Goal: Browse casually

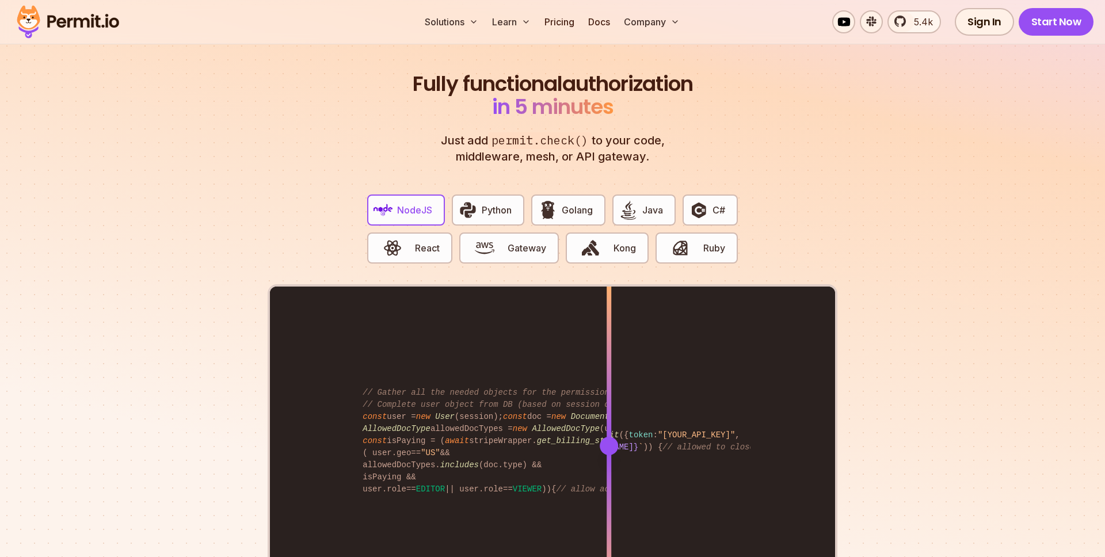
scroll to position [2155, 0]
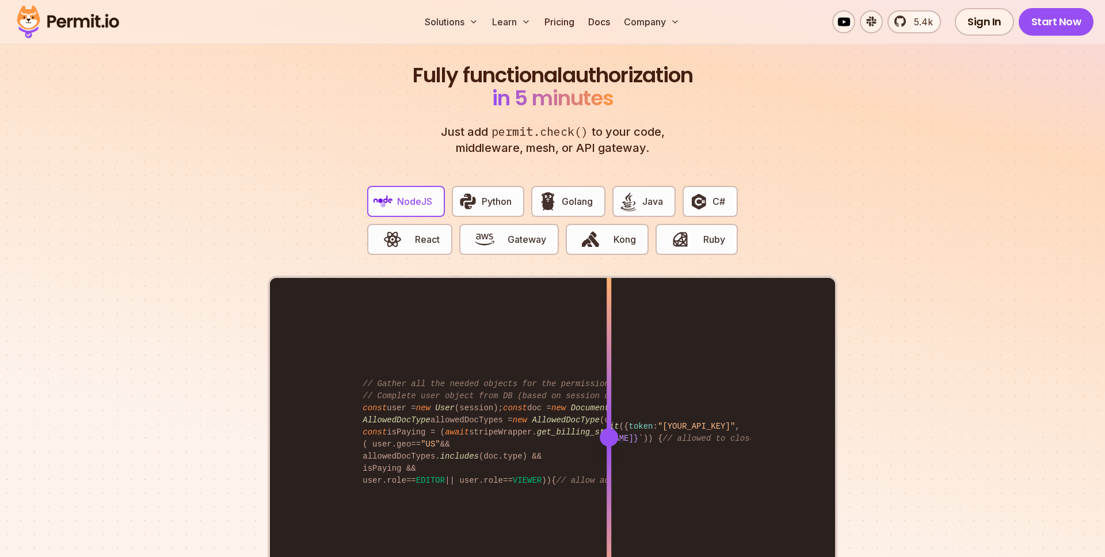
drag, startPoint x: 493, startPoint y: 232, endPoint x: 509, endPoint y: 733, distance: 501.1
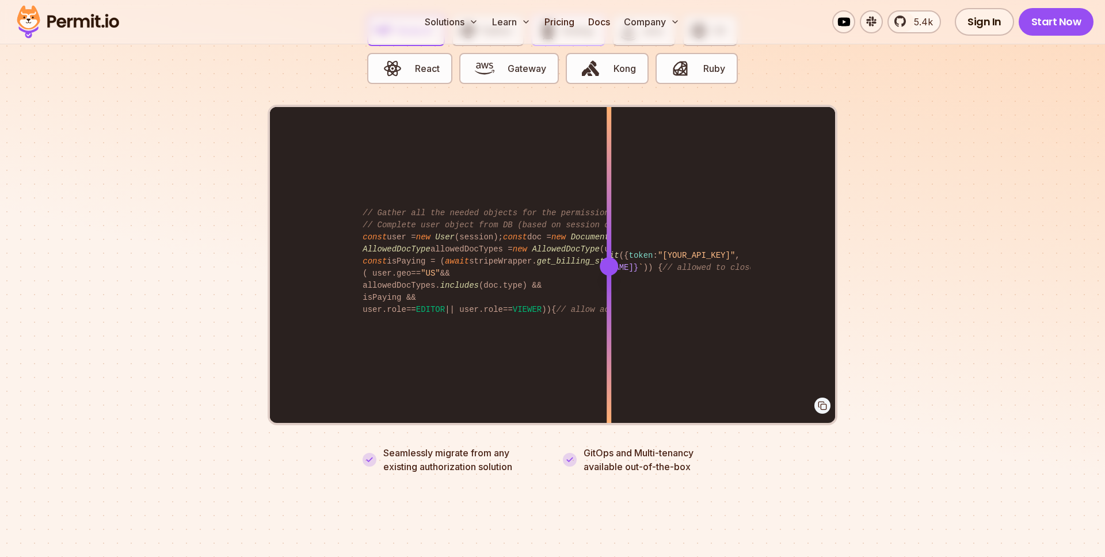
scroll to position [2331, 0]
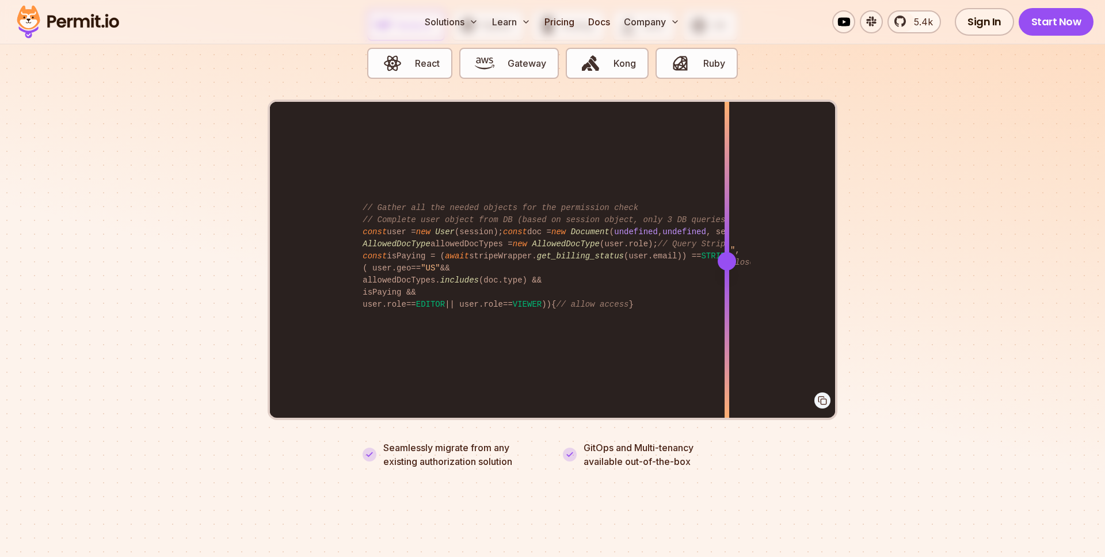
drag, startPoint x: 607, startPoint y: 249, endPoint x: 727, endPoint y: 235, distance: 120.5
click at [727, 235] on div at bounding box center [727, 261] width 5 height 318
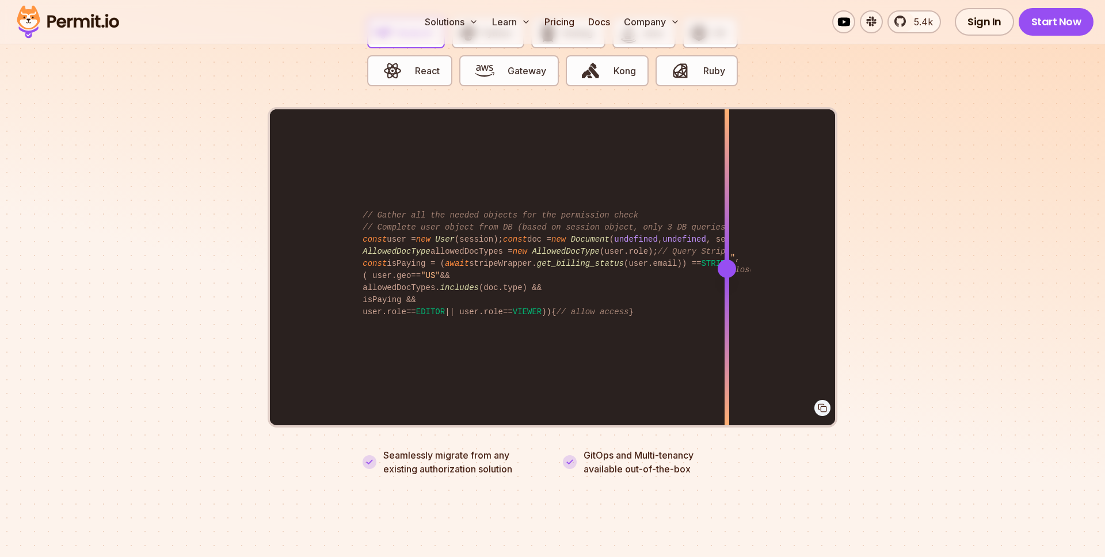
scroll to position [2324, 0]
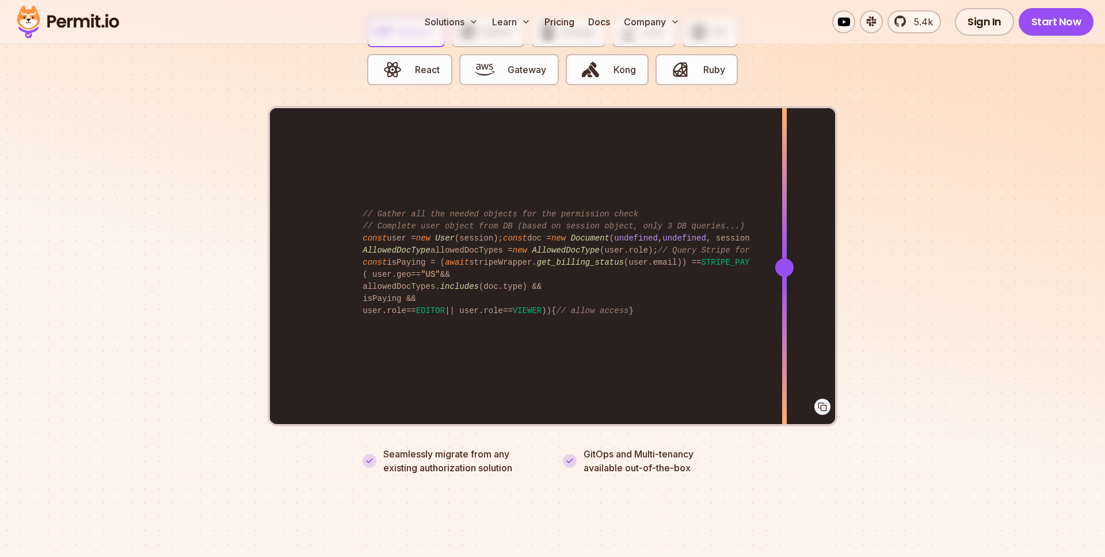
drag, startPoint x: 728, startPoint y: 254, endPoint x: 785, endPoint y: 254, distance: 57.0
click at [785, 258] on div at bounding box center [784, 267] width 18 height 18
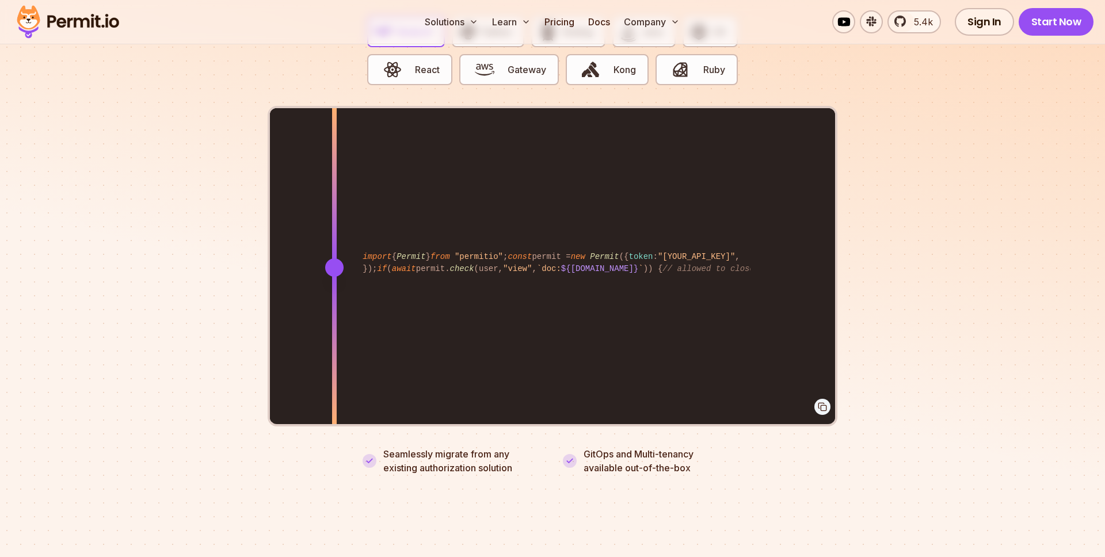
drag, startPoint x: 785, startPoint y: 253, endPoint x: 334, endPoint y: 271, distance: 451.1
click at [334, 271] on div at bounding box center [334, 267] width 5 height 318
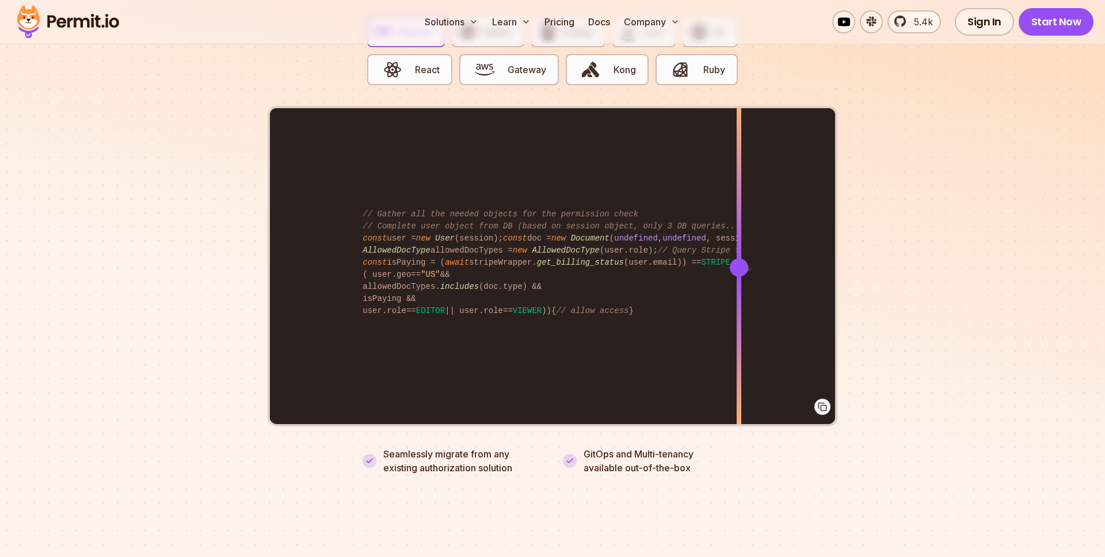
drag, startPoint x: 338, startPoint y: 253, endPoint x: 739, endPoint y: 258, distance: 401.2
click at [739, 258] on div at bounding box center [739, 267] width 18 height 18
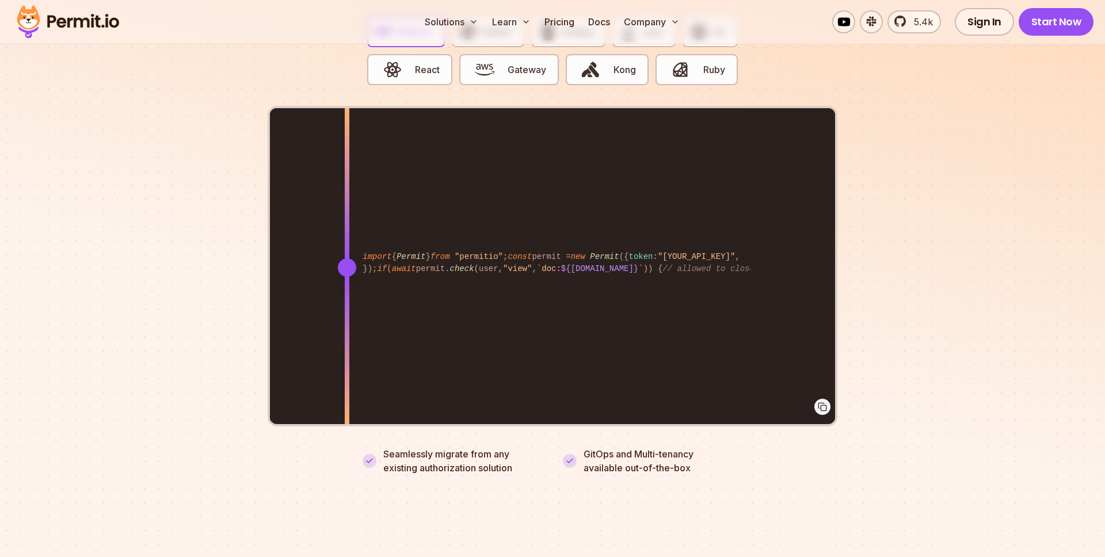
drag, startPoint x: 740, startPoint y: 255, endPoint x: 347, endPoint y: 295, distance: 395.2
click at [347, 295] on div at bounding box center [347, 267] width 5 height 318
click at [350, 258] on div at bounding box center [349, 267] width 18 height 18
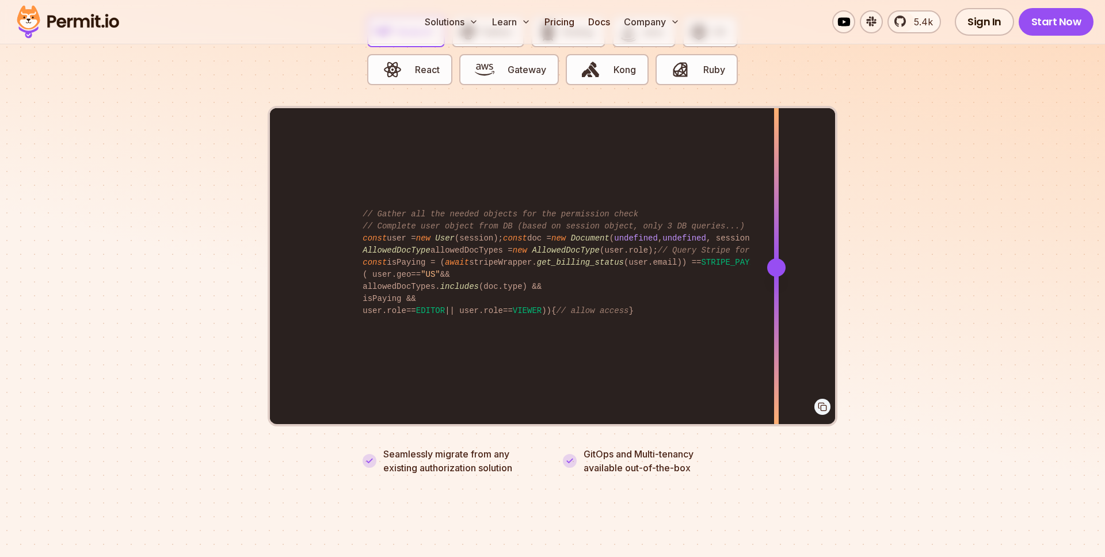
drag, startPoint x: 346, startPoint y: 252, endPoint x: 777, endPoint y: 222, distance: 431.6
click at [777, 222] on div at bounding box center [776, 267] width 5 height 318
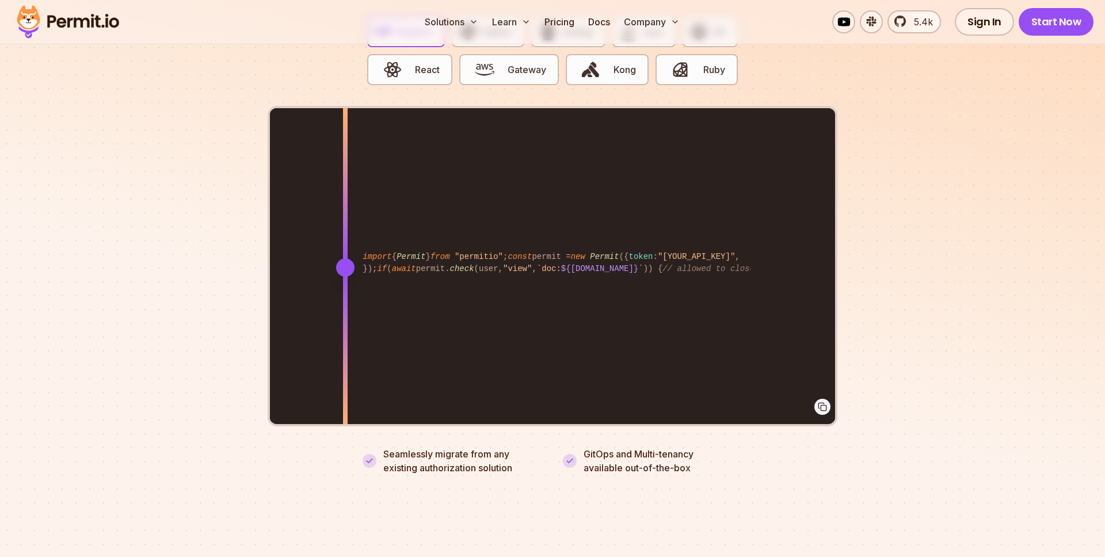
drag, startPoint x: 779, startPoint y: 254, endPoint x: 345, endPoint y: 287, distance: 434.7
click at [345, 287] on div at bounding box center [345, 267] width 5 height 318
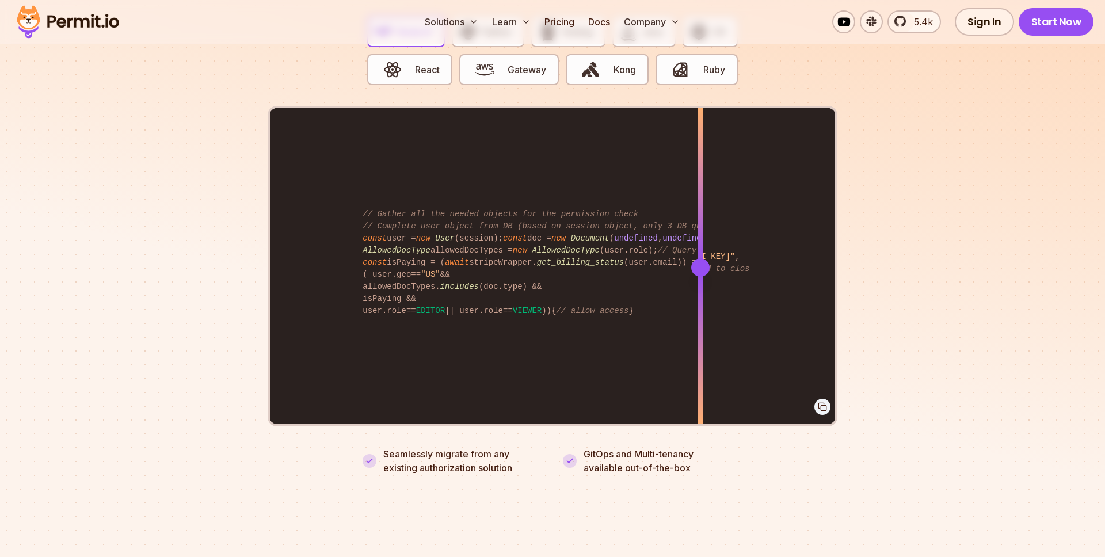
drag, startPoint x: 345, startPoint y: 254, endPoint x: 701, endPoint y: 249, distance: 355.2
click at [701, 258] on div at bounding box center [700, 267] width 18 height 18
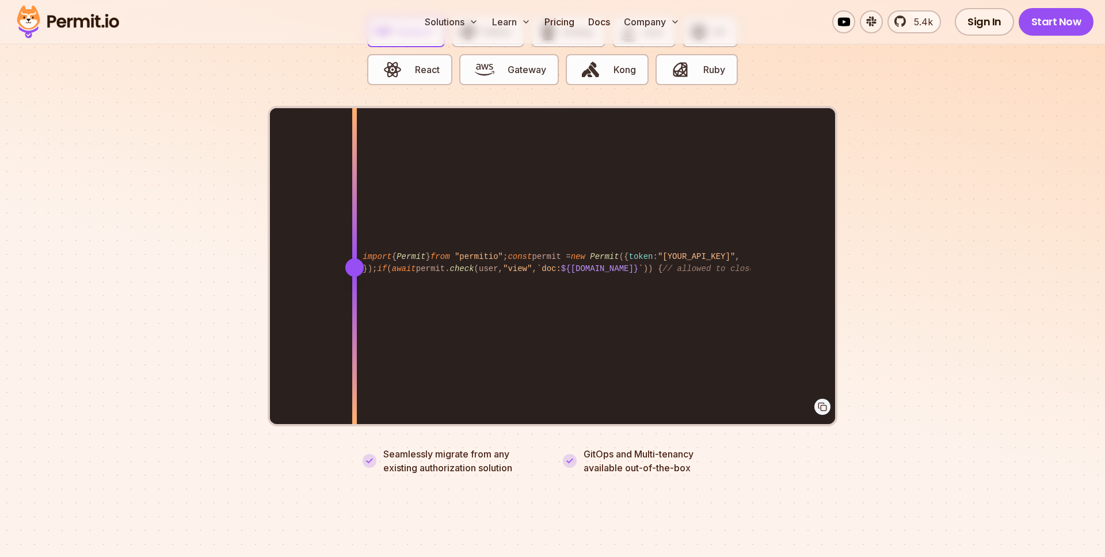
drag, startPoint x: 699, startPoint y: 260, endPoint x: 355, endPoint y: 232, distance: 345.3
click at [355, 232] on div at bounding box center [354, 267] width 5 height 318
